Goal: Task Accomplishment & Management: Complete application form

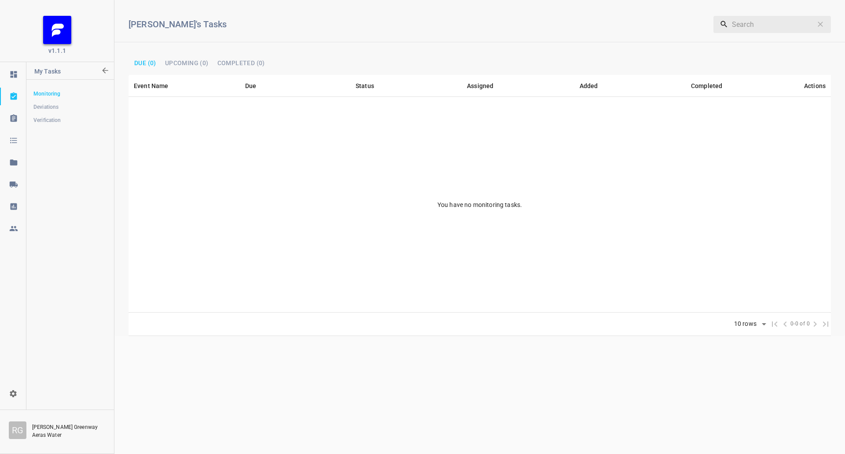
click at [19, 182] on div at bounding box center [13, 184] width 26 height 9
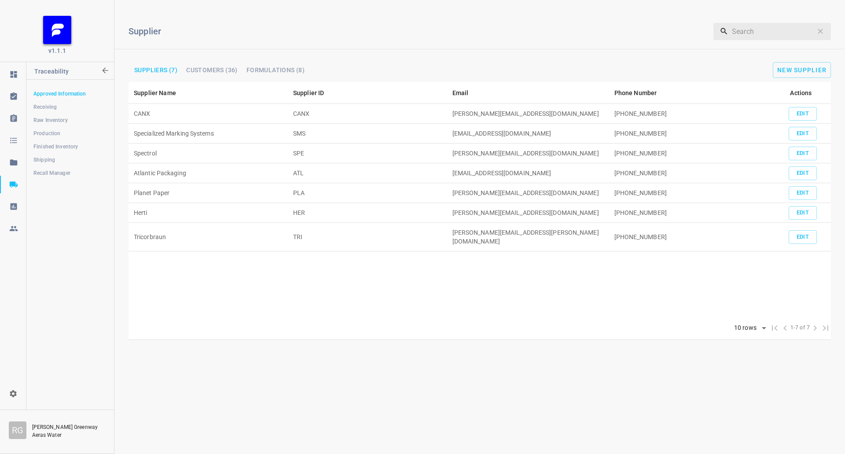
click at [67, 105] on span "Receiving" at bounding box center [69, 107] width 73 height 9
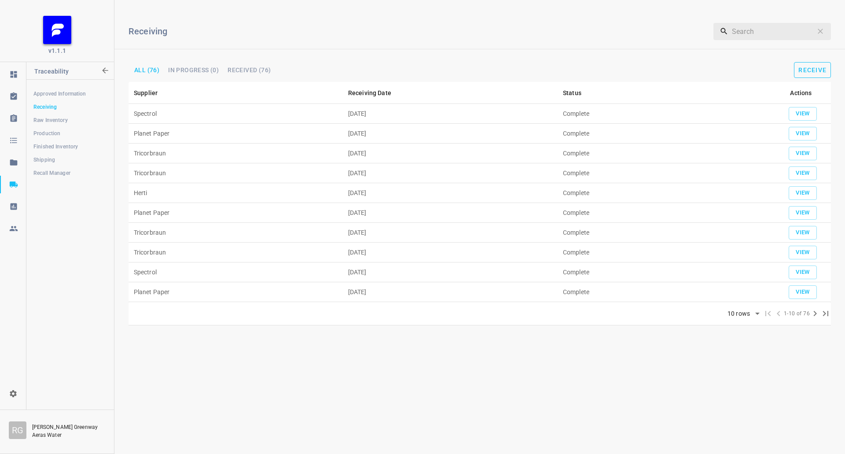
click at [803, 77] on button "Receive" at bounding box center [812, 70] width 37 height 16
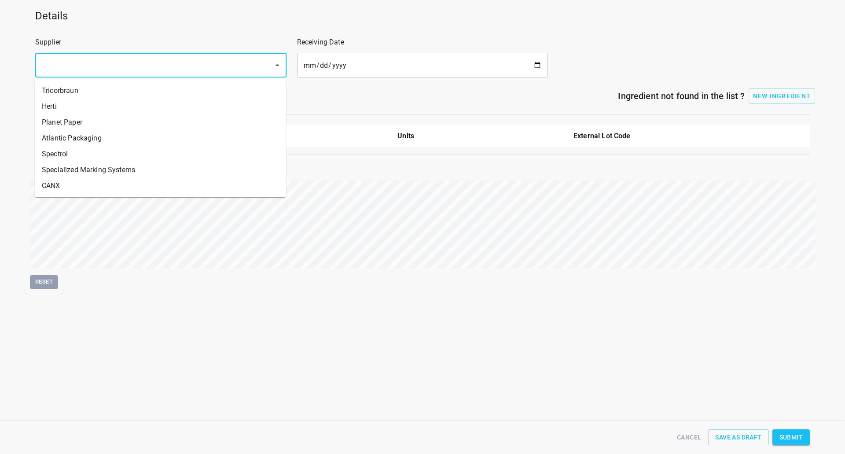
click at [116, 64] on input "text" at bounding box center [148, 65] width 219 height 17
click at [103, 98] on li "Tricorbraun" at bounding box center [160, 91] width 251 height 16
type input "Tricorbraun"
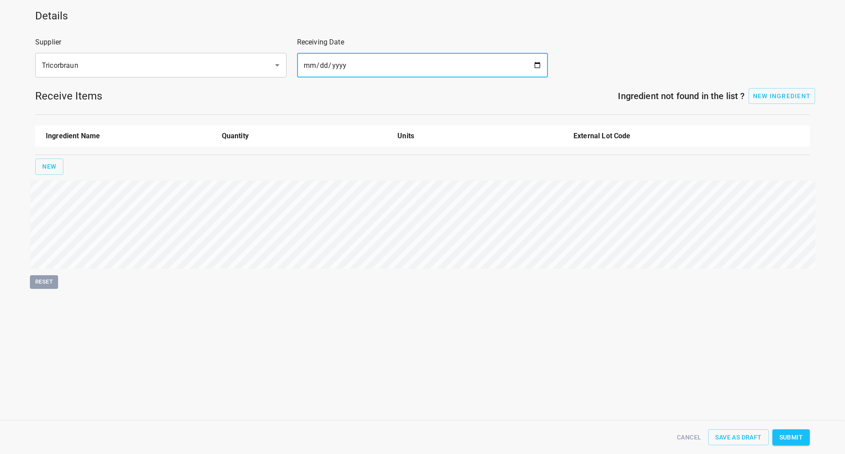
click at [543, 64] on input "date" at bounding box center [422, 65] width 251 height 25
click at [532, 65] on input "date" at bounding box center [422, 65] width 251 height 25
click at [544, 65] on input "date" at bounding box center [422, 65] width 251 height 25
click at [539, 67] on input "date" at bounding box center [422, 65] width 251 height 25
type input "[DATE]"
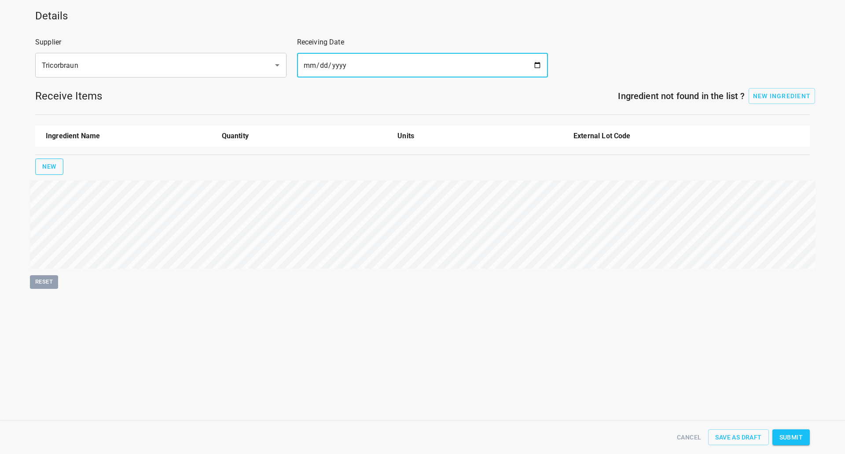
click at [37, 168] on button "New" at bounding box center [49, 166] width 28 height 16
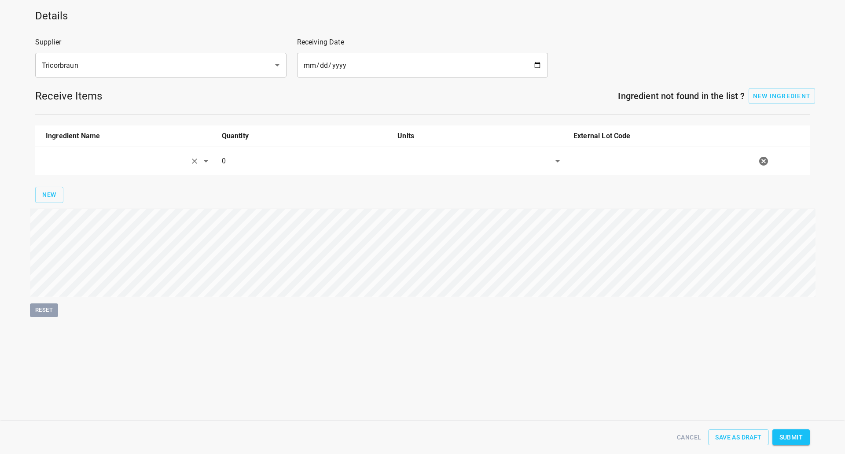
click at [59, 166] on input "text" at bounding box center [116, 161] width 141 height 14
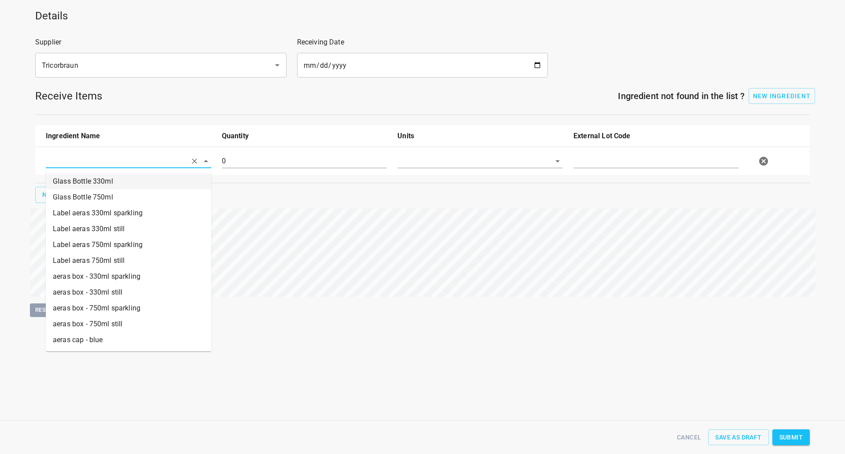
click at [88, 180] on li "Glass Bottle 330ml" at bounding box center [128, 181] width 165 height 16
type input "Glass Bottle 330ml"
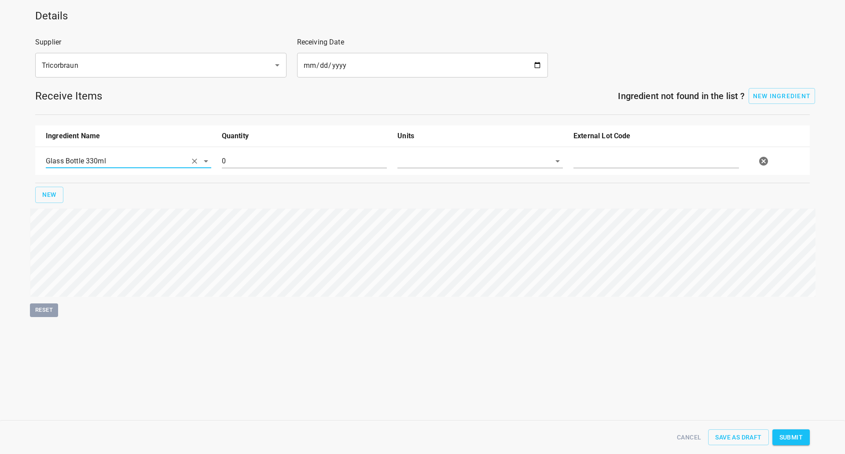
click at [298, 174] on div "0" at bounding box center [305, 165] width 176 height 32
click at [304, 166] on input "0" at bounding box center [304, 161] width 165 height 14
click at [305, 166] on input "0" at bounding box center [304, 161] width 165 height 14
click at [260, 162] on input "1" at bounding box center [304, 161] width 165 height 14
type input "100128"
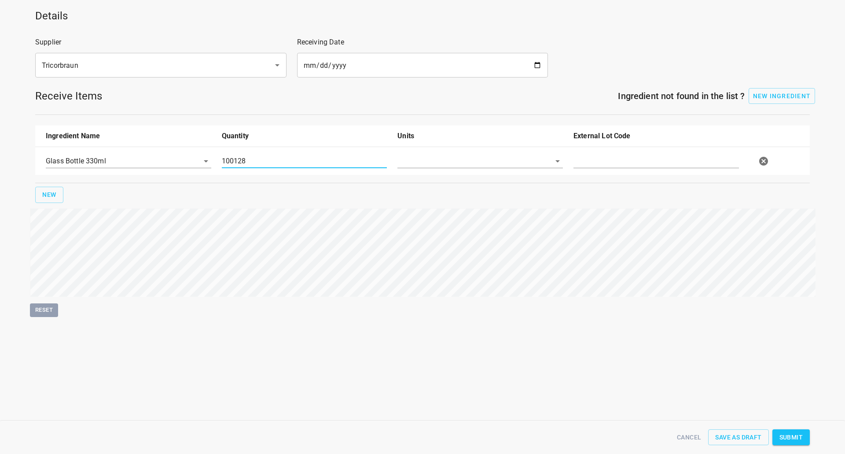
click at [436, 163] on input "text" at bounding box center [467, 161] width 141 height 14
click at [442, 182] on li "[PERSON_NAME]" at bounding box center [479, 181] width 165 height 16
type input "[PERSON_NAME]"
click at [602, 163] on input "text" at bounding box center [655, 161] width 165 height 14
type input "15-Sep"
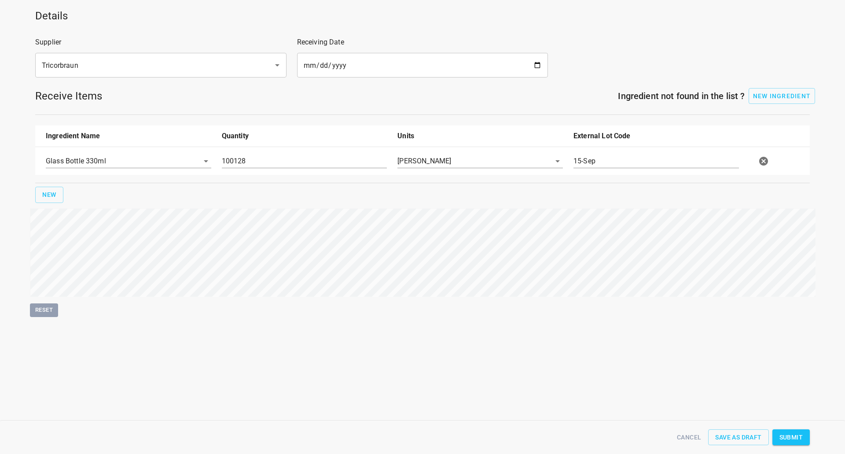
click at [789, 436] on span "Submit" at bounding box center [790, 437] width 23 height 11
type input "100128.000000000000000"
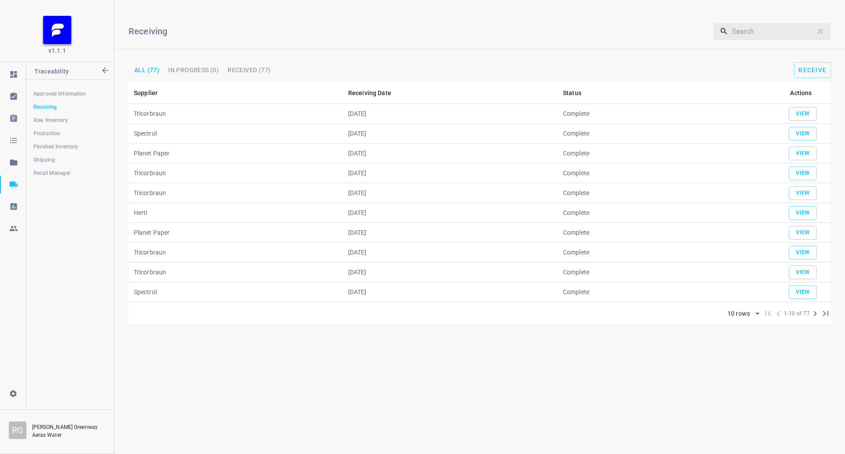
click at [352, 110] on td "[DATE]" at bounding box center [450, 114] width 215 height 20
